Goal: Browse casually

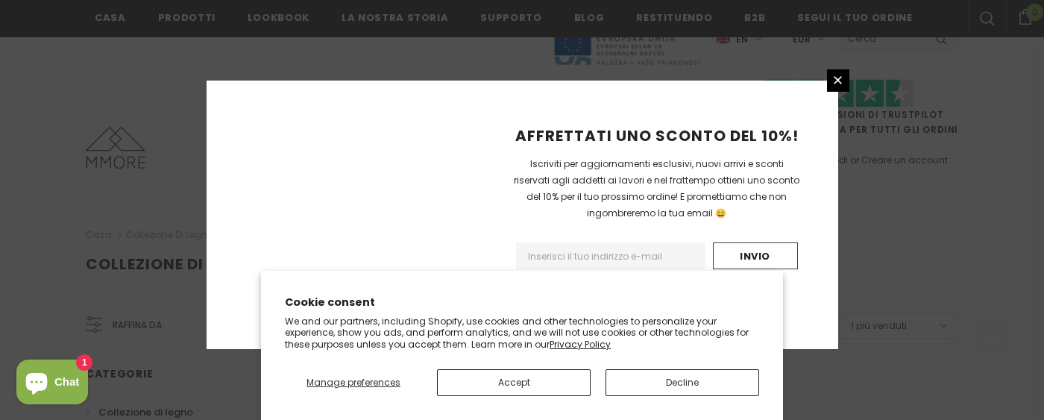
scroll to position [1109, 0]
